Goal: Information Seeking & Learning: Learn about a topic

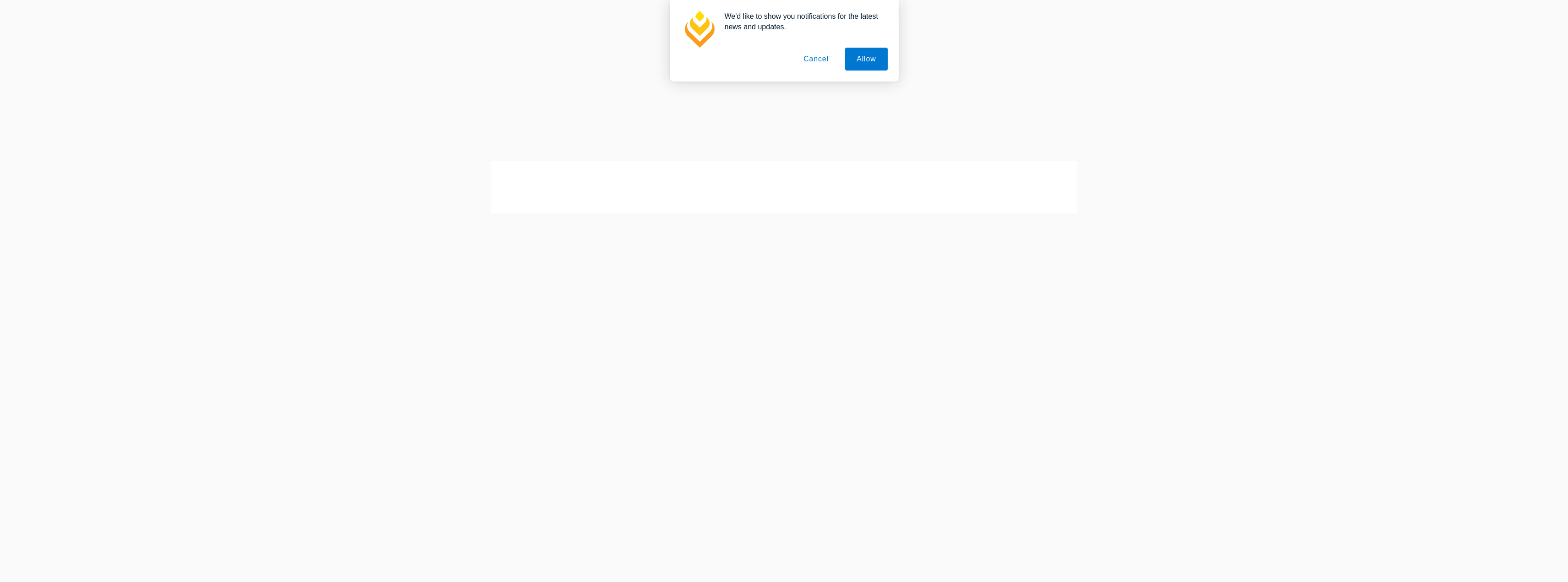
click at [827, 56] on button "Cancel" at bounding box center [816, 58] width 48 height 23
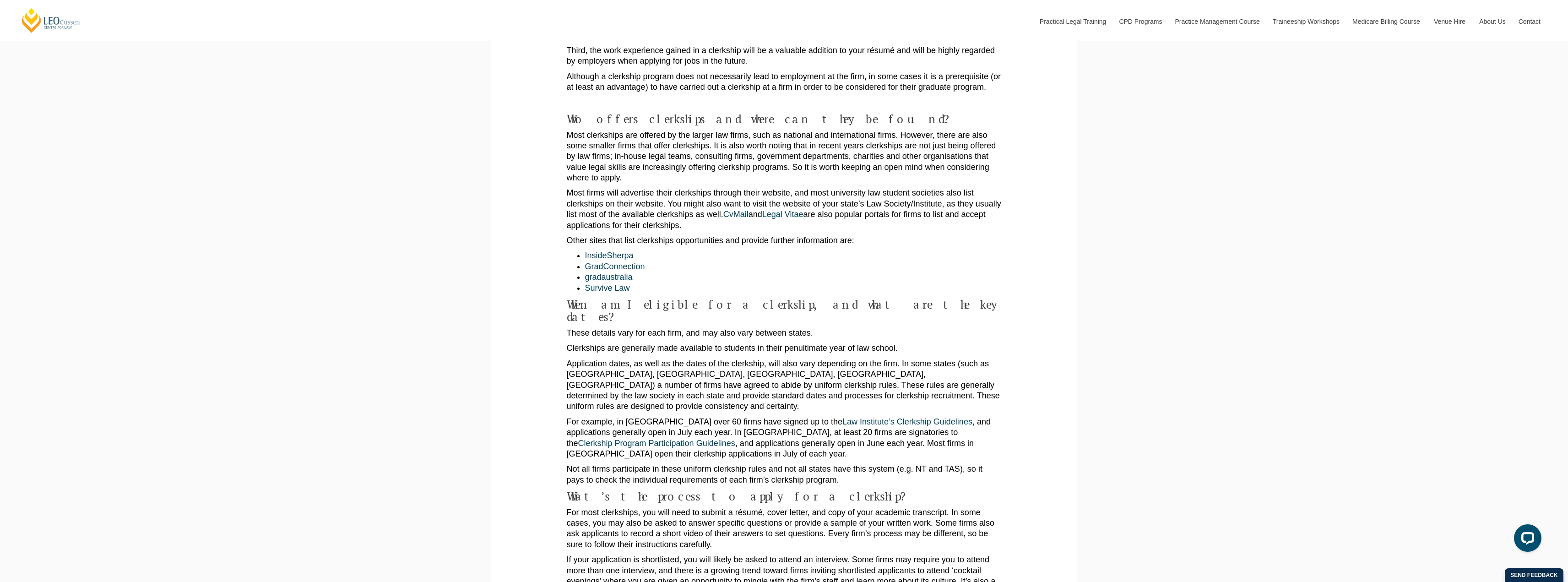
scroll to position [732, 0]
